Goal: Find specific page/section: Find specific page/section

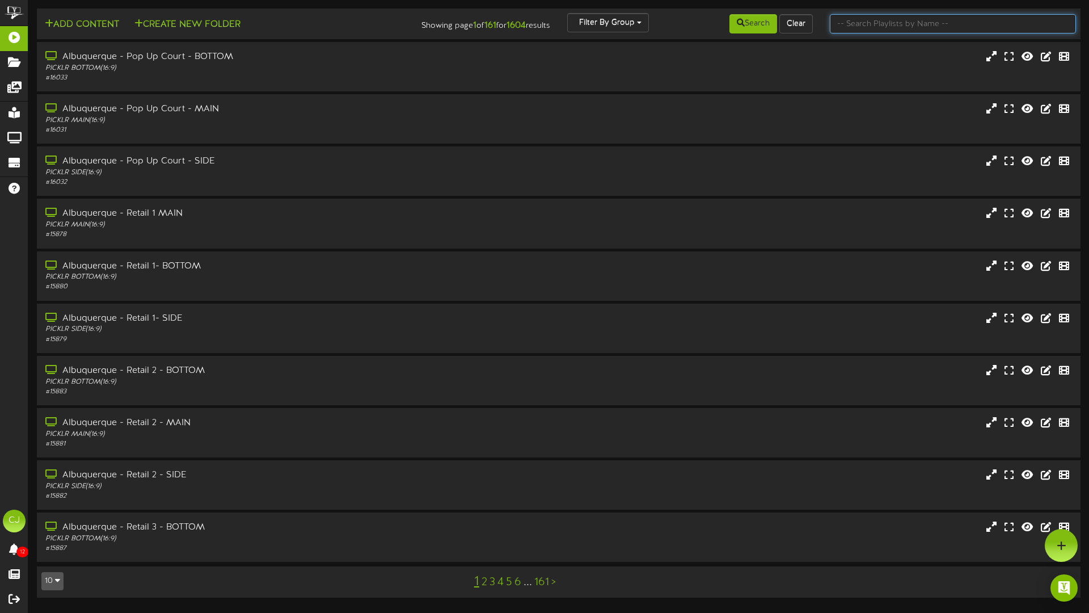
click at [866, 21] on input "text" at bounding box center [953, 23] width 246 height 19
type input "green bay"
click at [750, 27] on button "Search" at bounding box center [754, 23] width 48 height 19
click at [336, 108] on div "Green Bay - Court 1 - MAIN" at bounding box center [253, 109] width 419 height 13
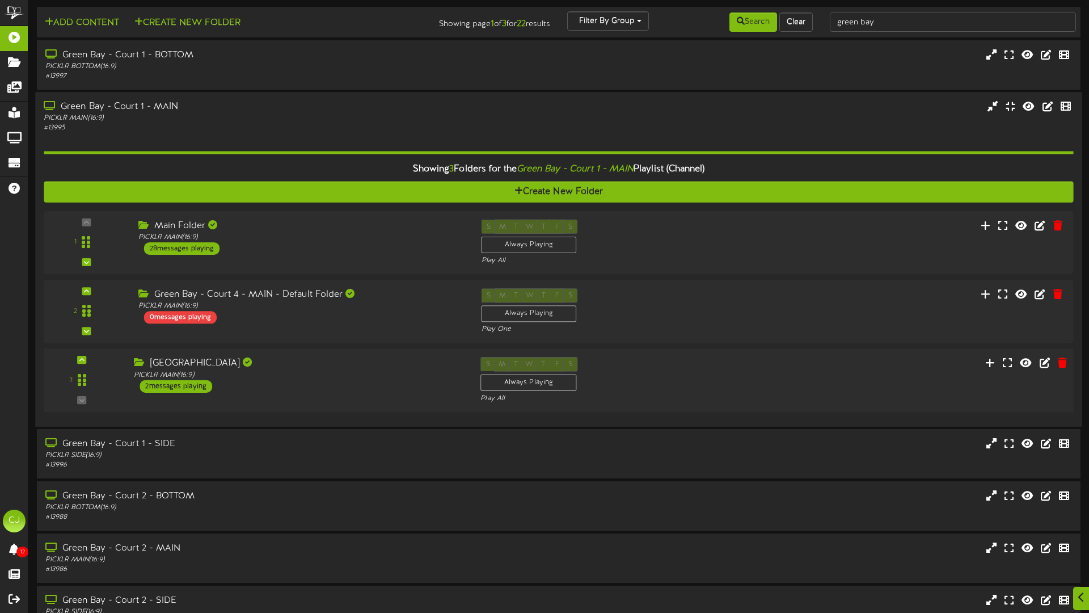
scroll to position [7, 0]
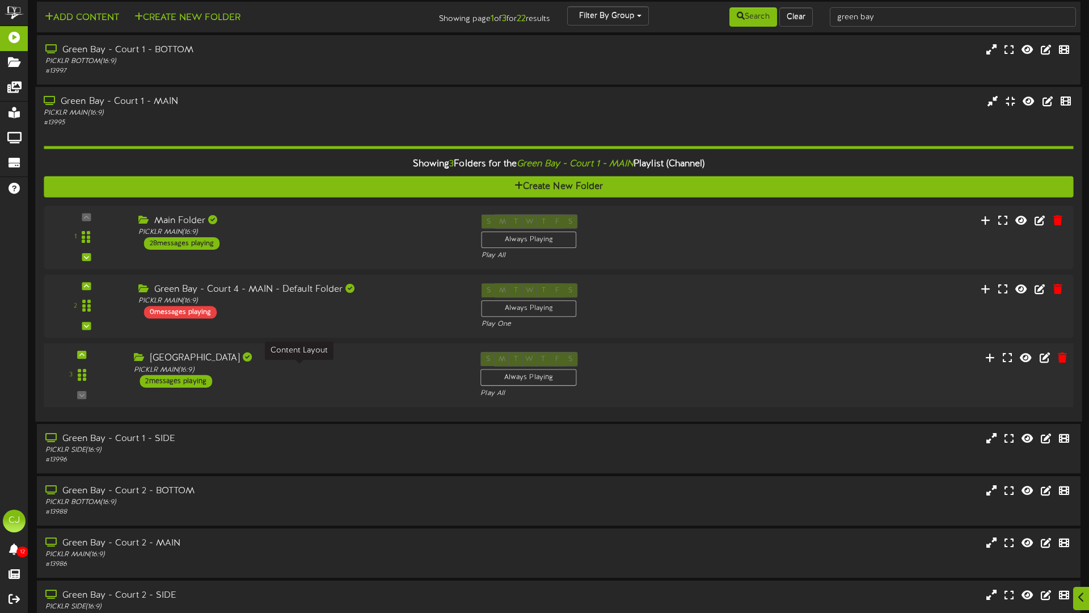
click at [276, 372] on div "PICKLR MAIN ( 16:9 )" at bounding box center [299, 370] width 330 height 10
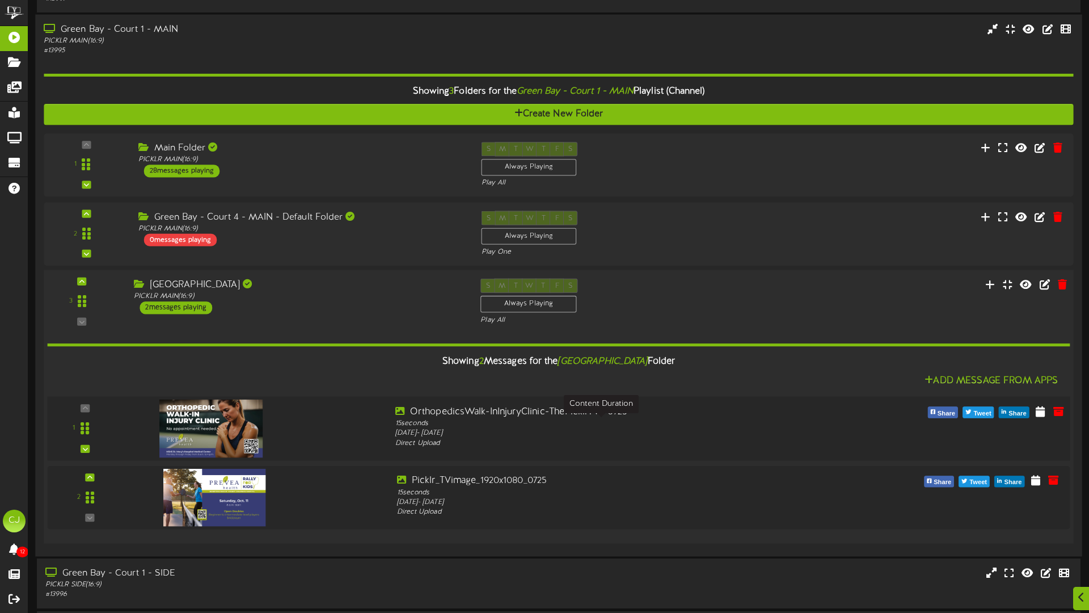
scroll to position [81, 0]
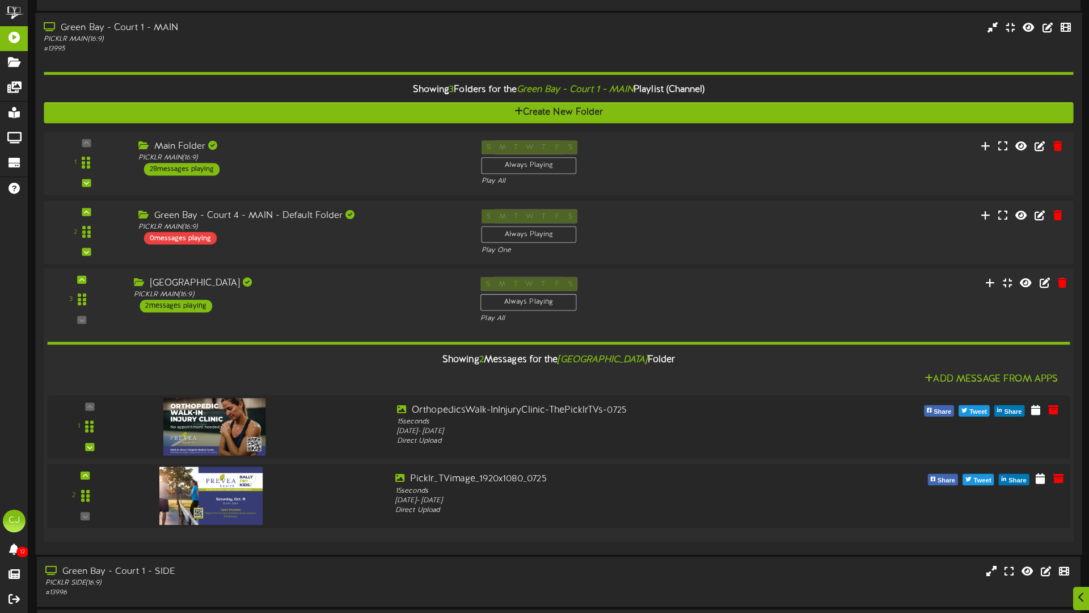
click at [285, 487] on div at bounding box center [257, 493] width 258 height 41
click at [735, 291] on div "3 ( 16:9" at bounding box center [559, 300] width 1041 height 47
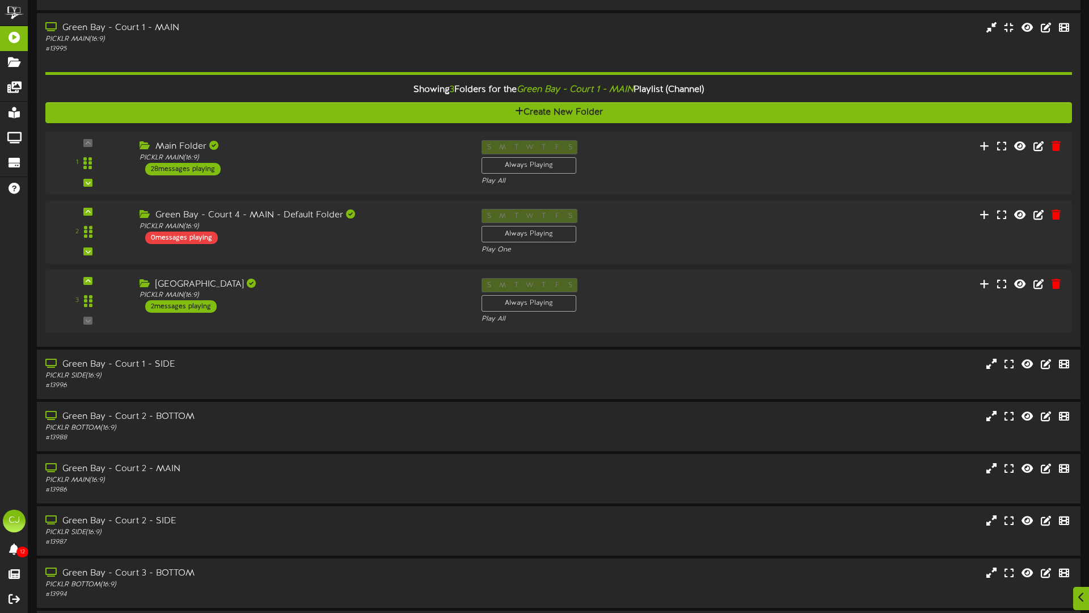
scroll to position [92, 0]
